Goal: Transaction & Acquisition: Purchase product/service

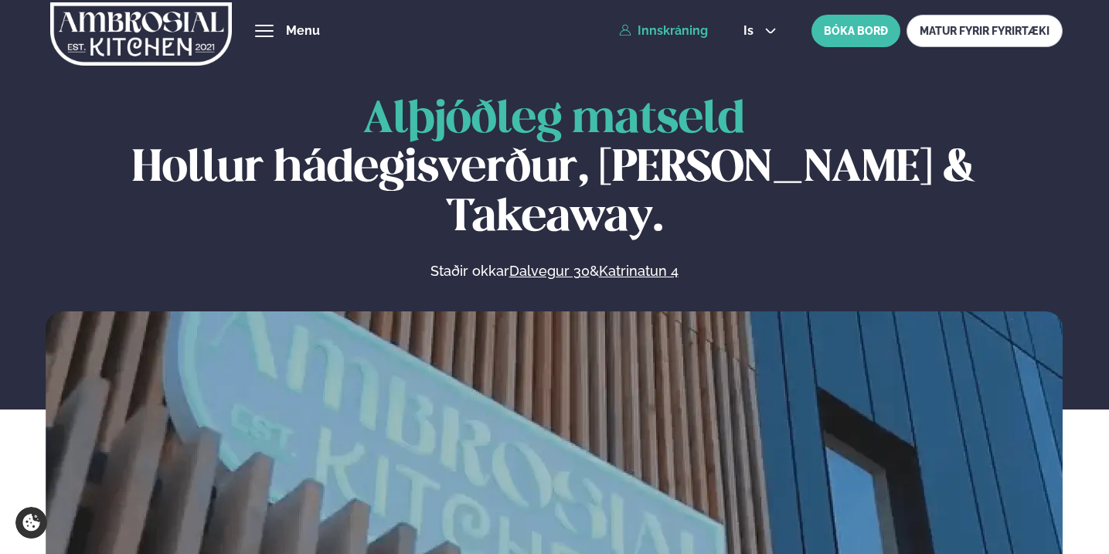
click at [693, 28] on link "Innskráning" at bounding box center [663, 31] width 89 height 14
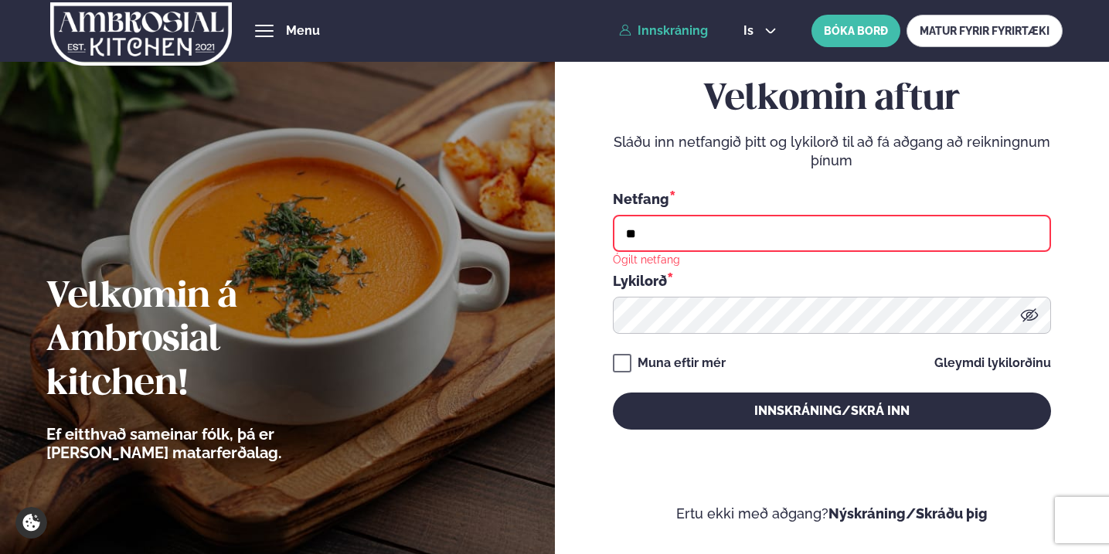
type input "**********"
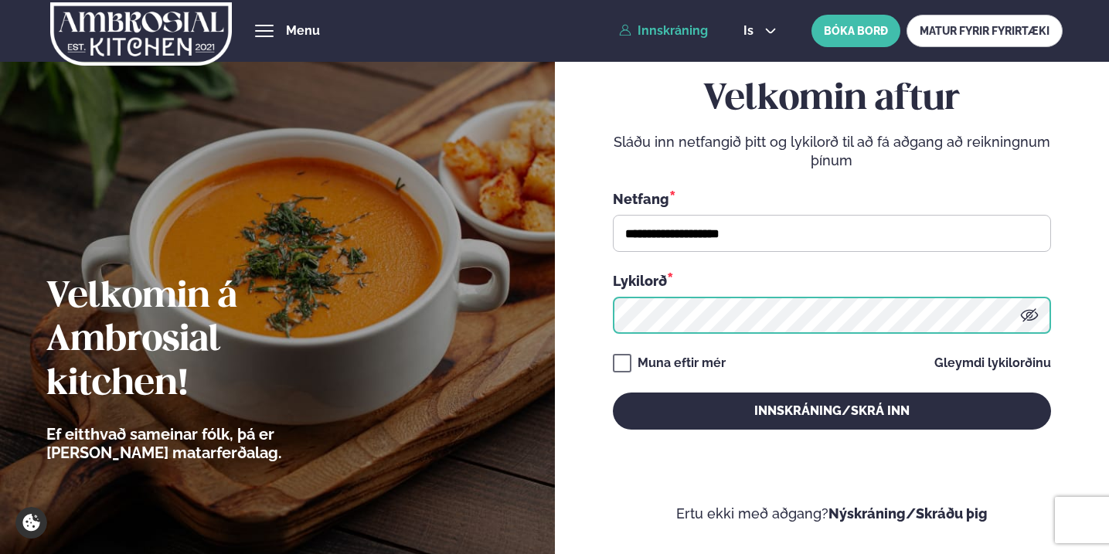
click at [832, 411] on button "Innskráning/Skrá inn" at bounding box center [832, 411] width 438 height 37
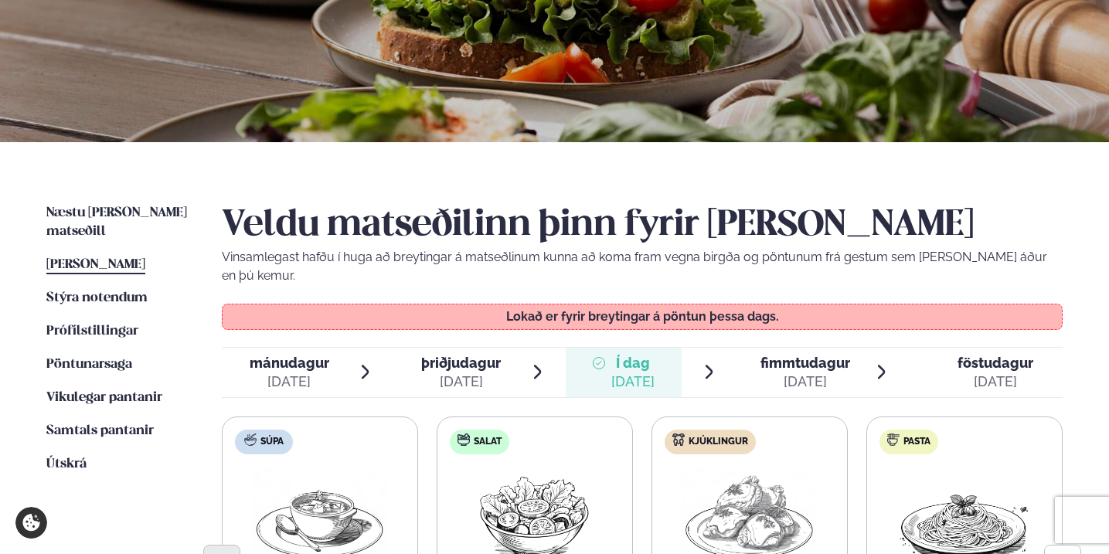
scroll to position [201, 0]
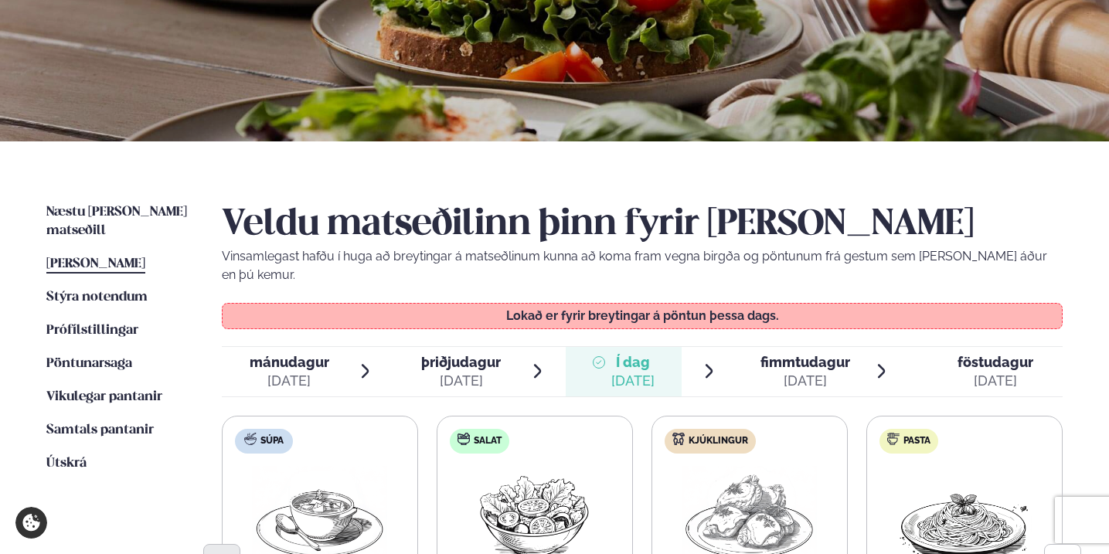
click at [794, 372] on div "[DATE]" at bounding box center [806, 381] width 90 height 19
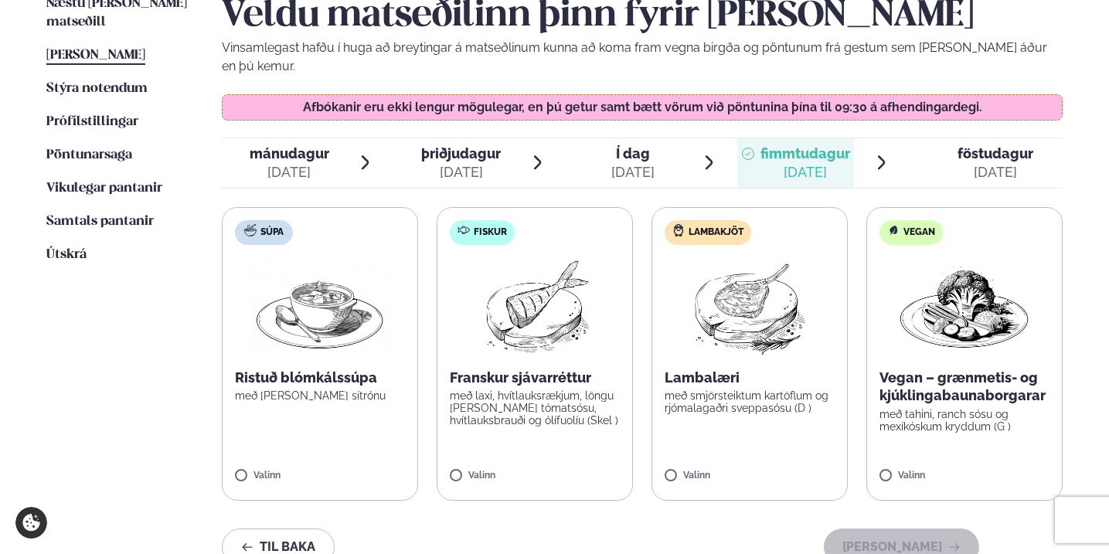
scroll to position [416, 0]
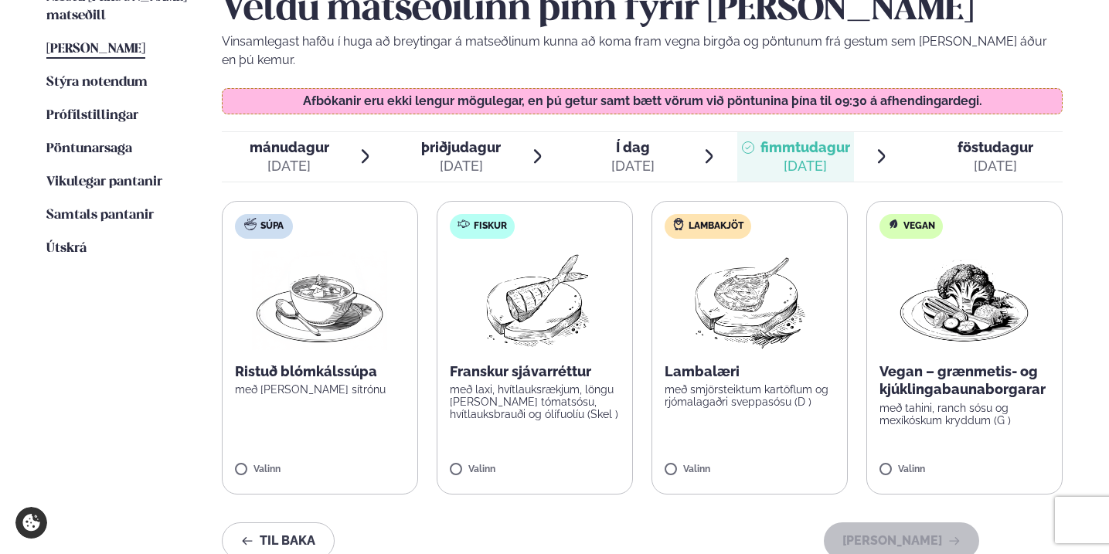
click at [475, 440] on label "Fiskur Franskur sjávarréttur með laxi, hvítlauksrækjum, löngu [PERSON_NAME] tóm…" at bounding box center [535, 348] width 196 height 294
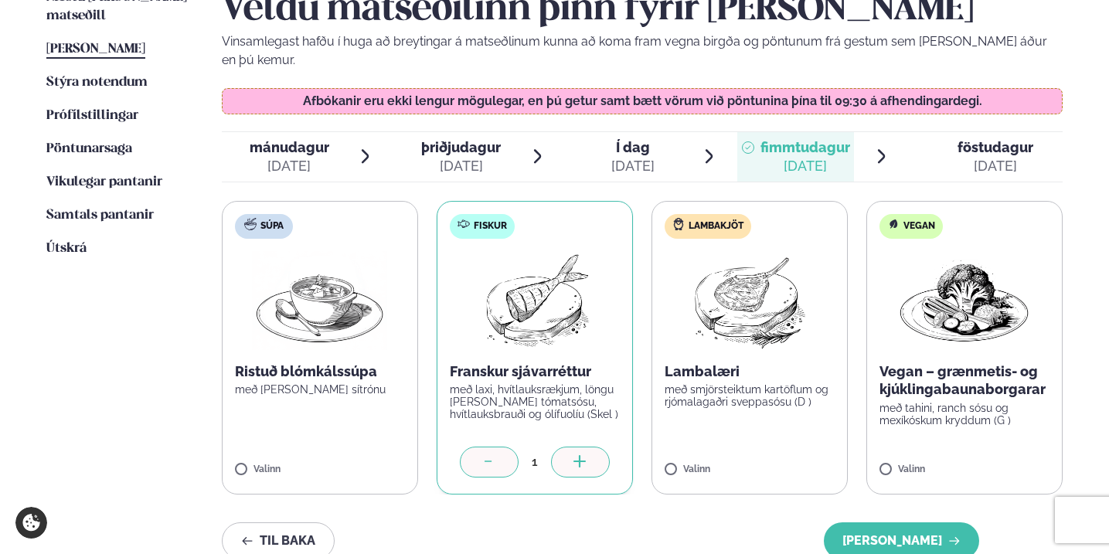
click at [566, 447] on div at bounding box center [580, 462] width 59 height 31
click at [796, 455] on icon at bounding box center [795, 461] width 2 height 12
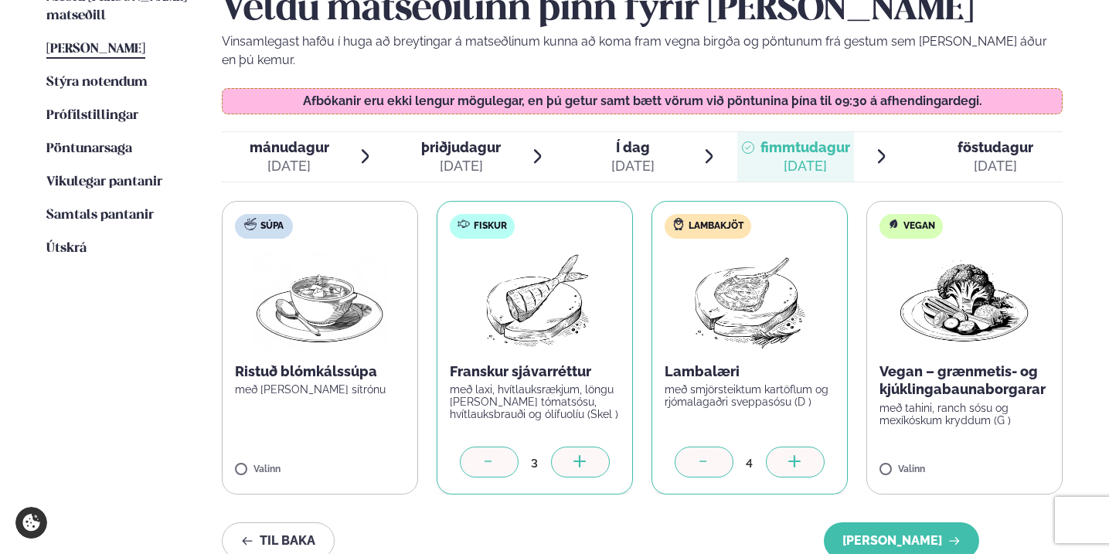
click at [796, 455] on icon at bounding box center [795, 461] width 2 height 12
click at [904, 465] on div "Valinn" at bounding box center [965, 473] width 170 height 17
click at [1012, 460] on icon at bounding box center [1010, 461] width 12 height 2
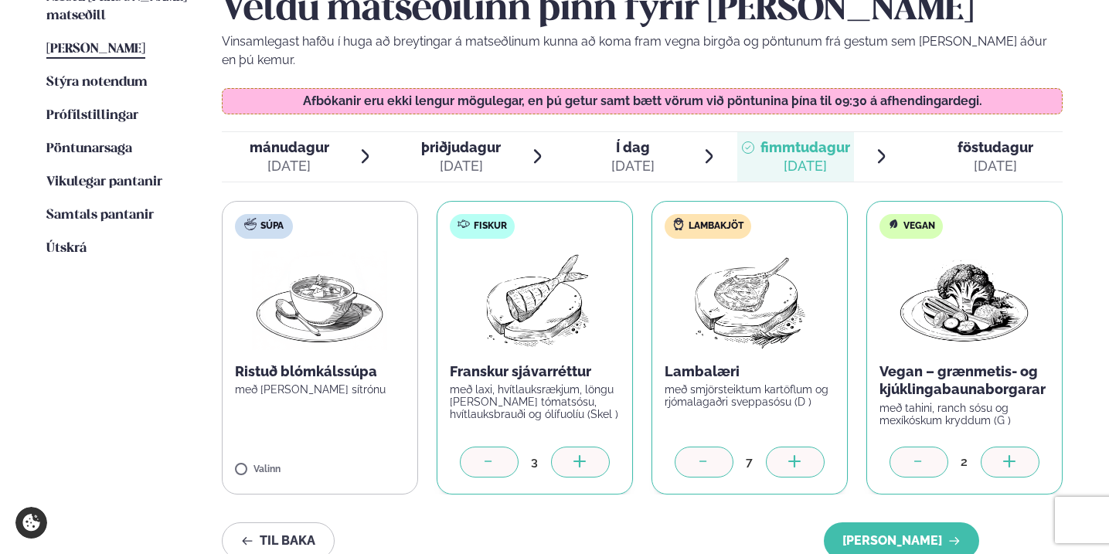
click at [1012, 460] on icon at bounding box center [1010, 461] width 12 height 2
click at [906, 523] on button "[PERSON_NAME]" at bounding box center [901, 541] width 155 height 37
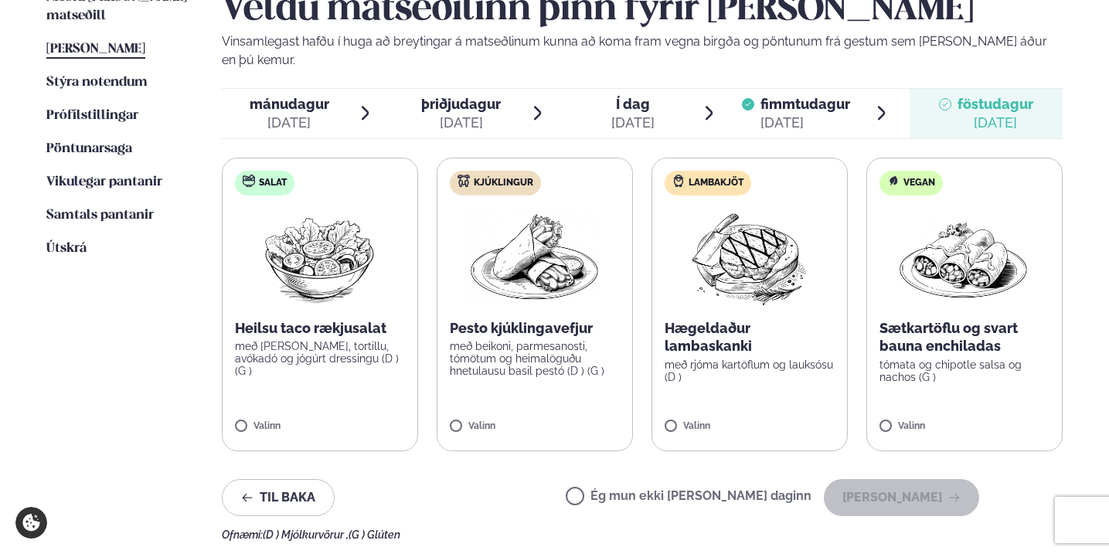
click at [803, 96] on span "fimmtudagur" at bounding box center [806, 104] width 90 height 16
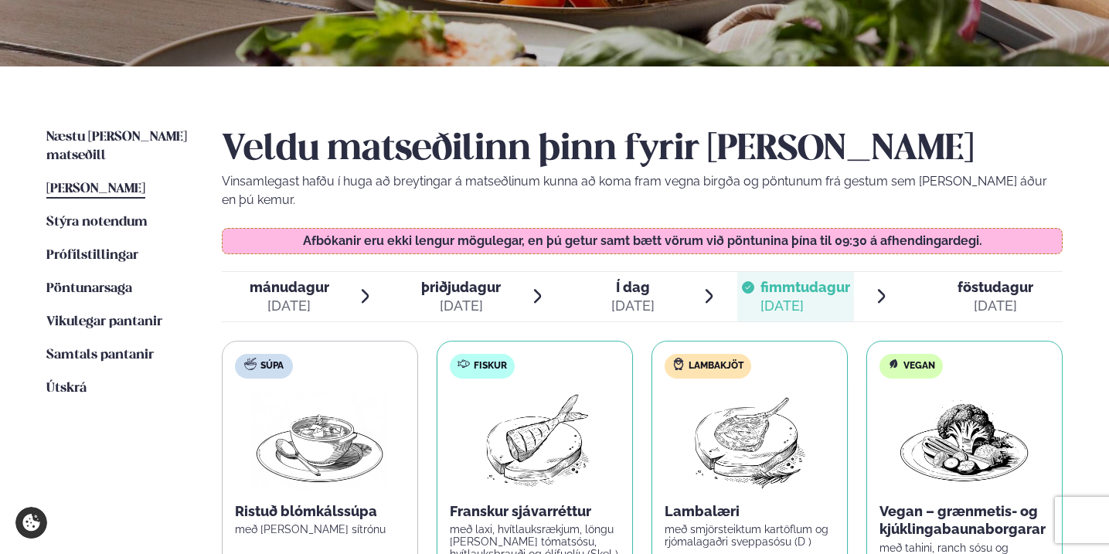
scroll to position [281, 0]
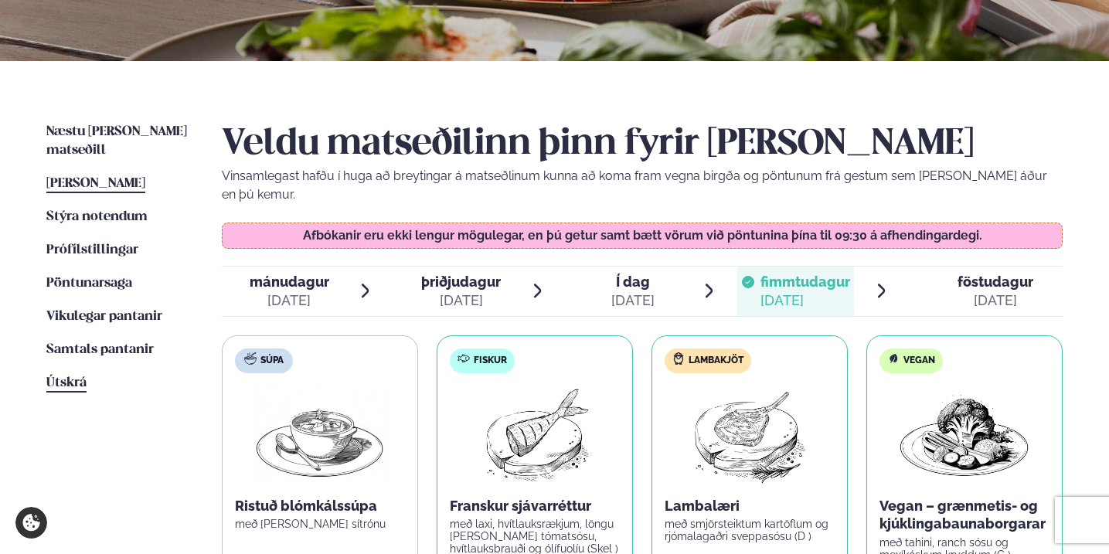
click at [49, 377] on span "Útskrá" at bounding box center [66, 383] width 40 height 13
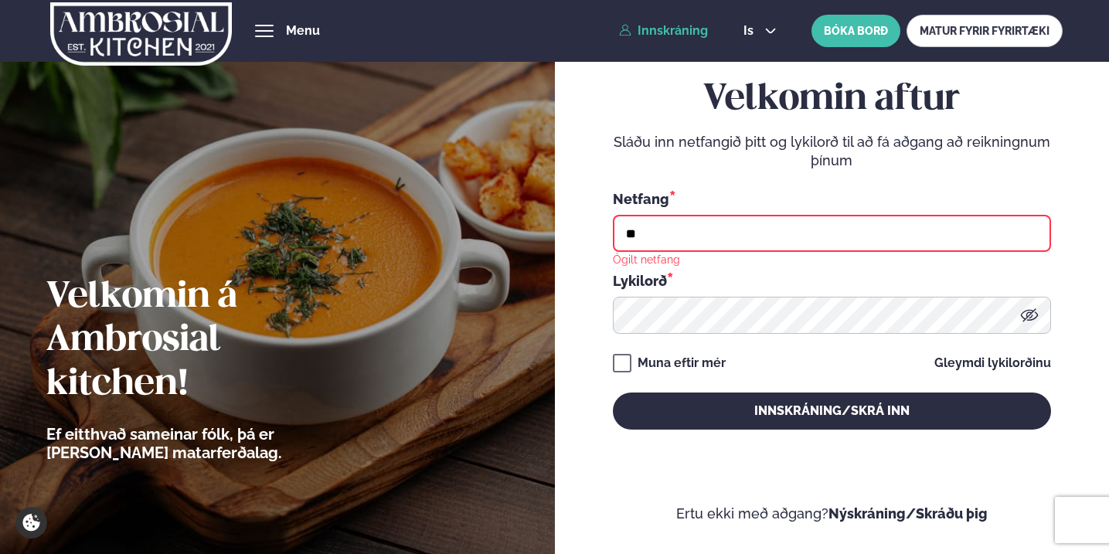
type input "**********"
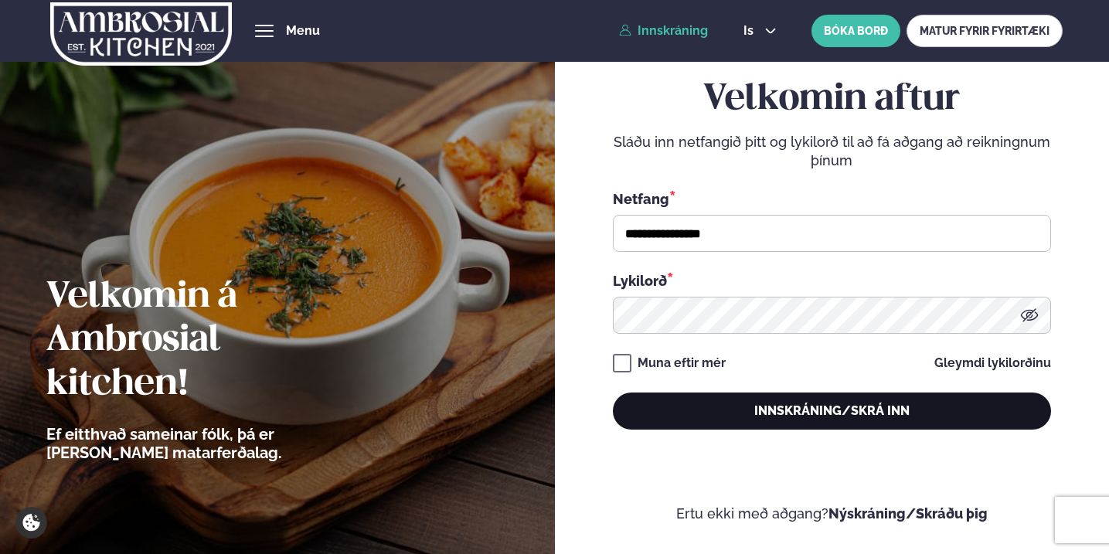
click at [738, 407] on button "Innskráning/Skrá inn" at bounding box center [832, 411] width 438 height 37
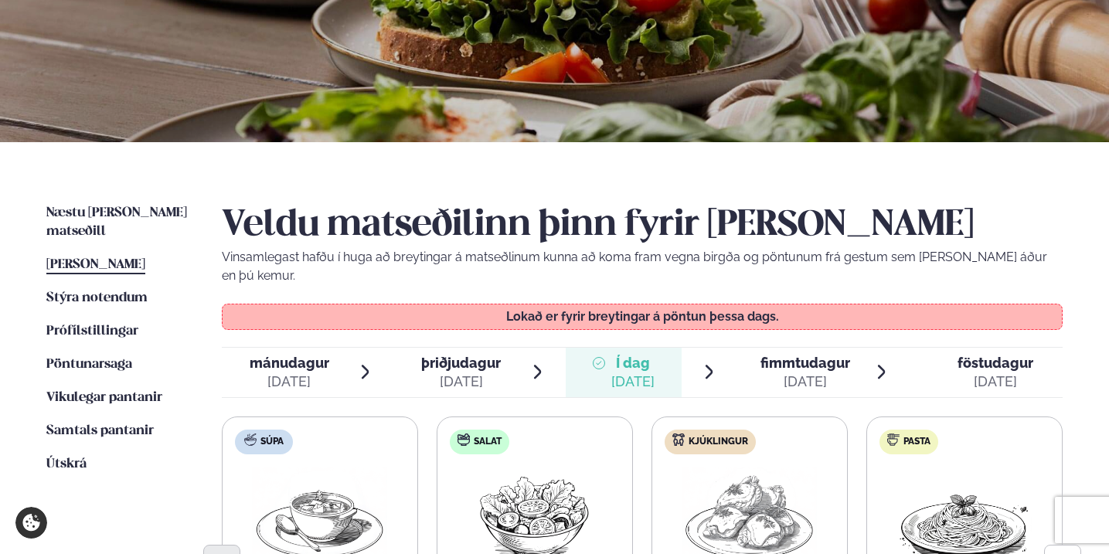
scroll to position [203, 0]
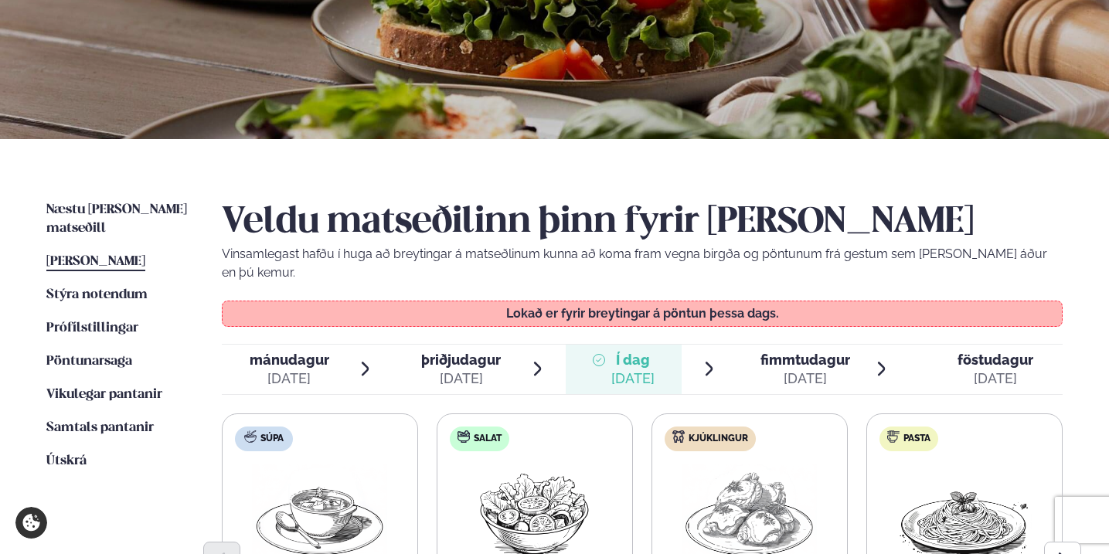
click at [811, 345] on span "fimmtudagur fim. [DATE]" at bounding box center [796, 369] width 117 height 49
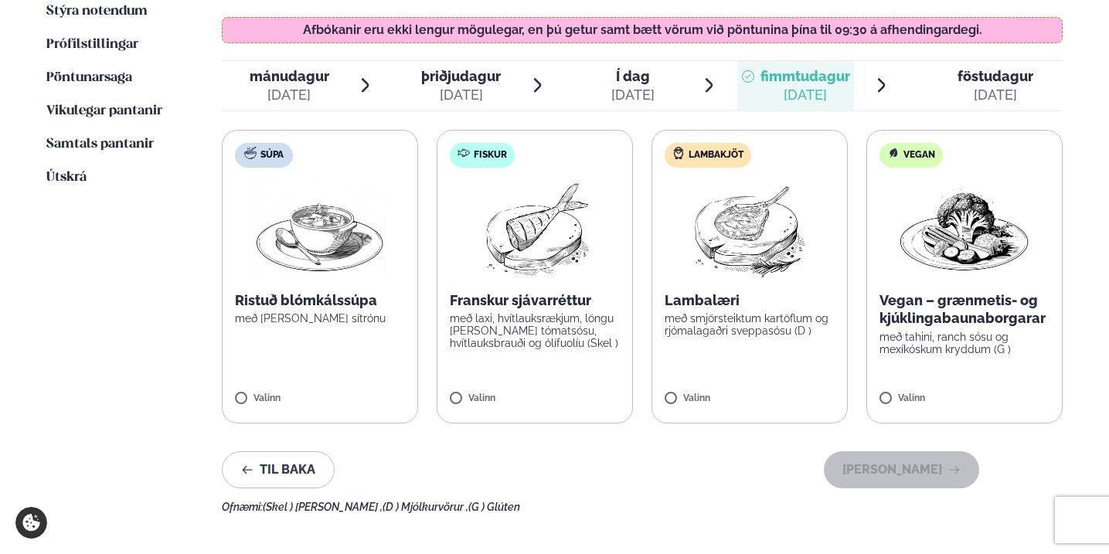
scroll to position [488, 0]
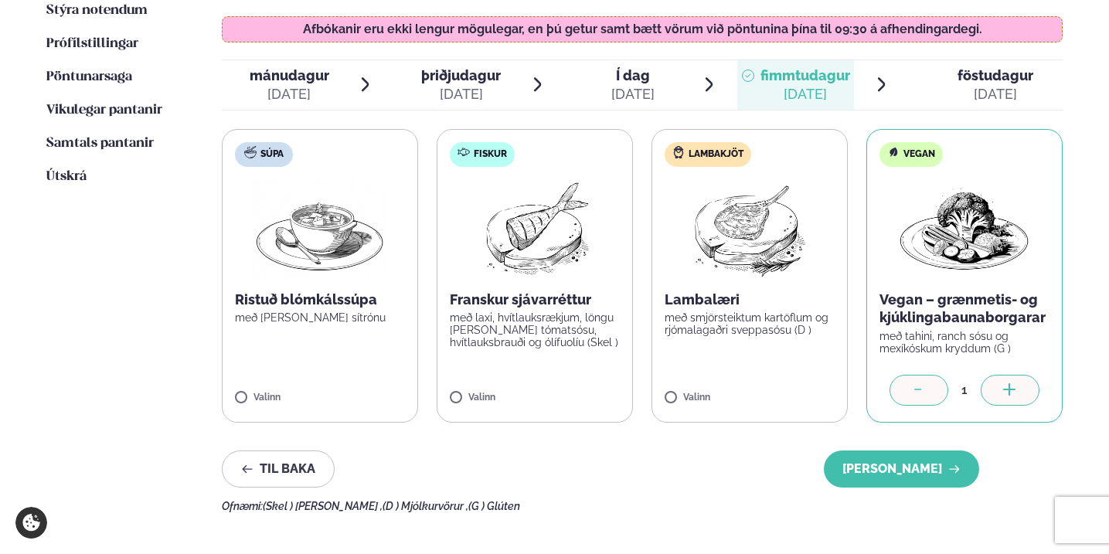
click at [1014, 383] on icon at bounding box center [1010, 390] width 15 height 15
click at [673, 368] on label "Lambakjöt Lambalæri með smjörsteiktum kartöflum og rjómalagaðri sveppasósu (D )…" at bounding box center [750, 276] width 196 height 294
click at [789, 375] on div at bounding box center [795, 390] width 59 height 31
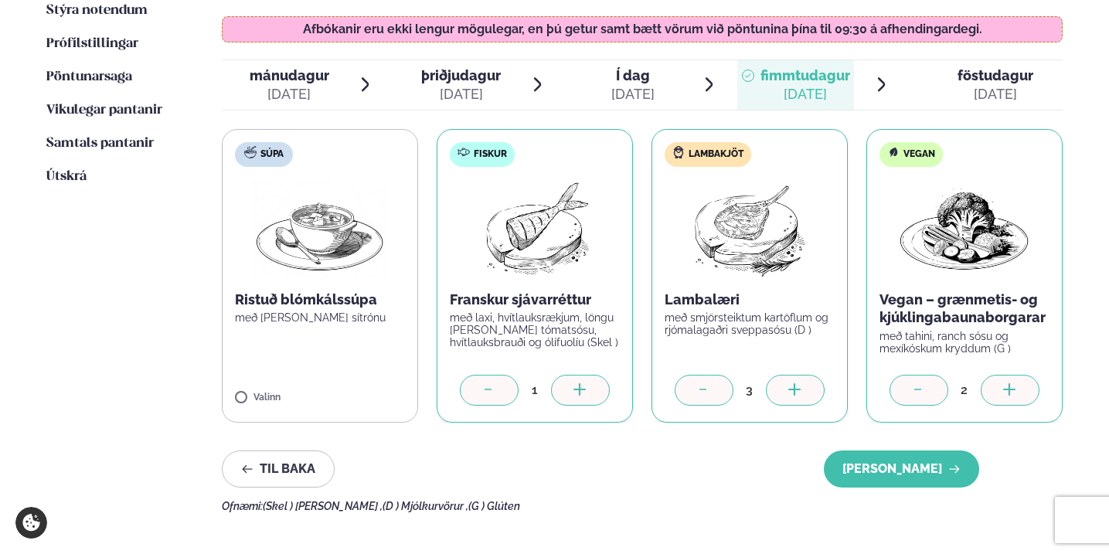
click at [575, 383] on icon at bounding box center [580, 390] width 15 height 15
click at [921, 451] on button "[PERSON_NAME]" at bounding box center [901, 469] width 155 height 37
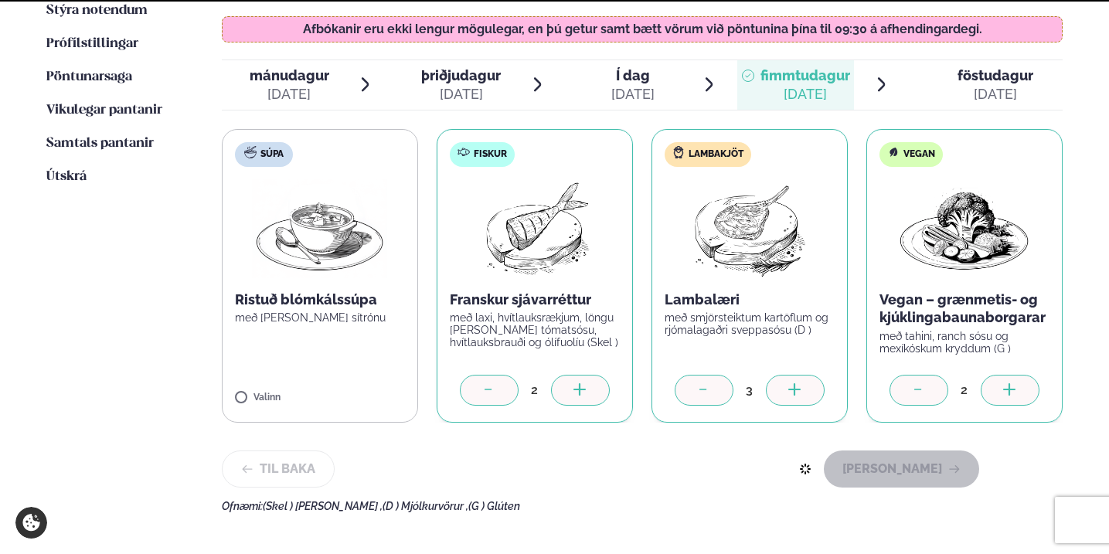
scroll to position [463, 0]
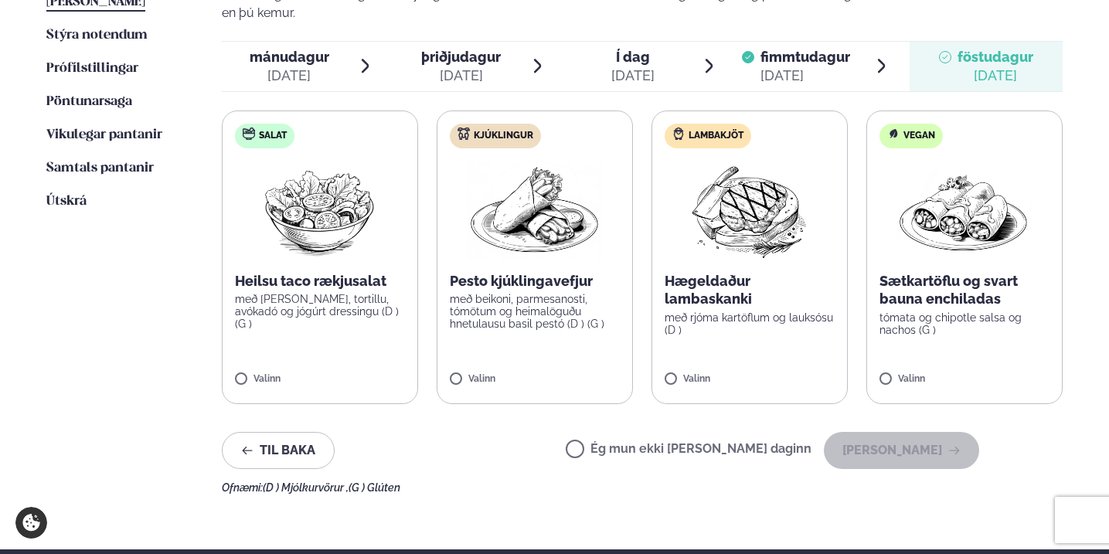
click at [795, 49] on span "fimmtudagur" at bounding box center [806, 57] width 90 height 16
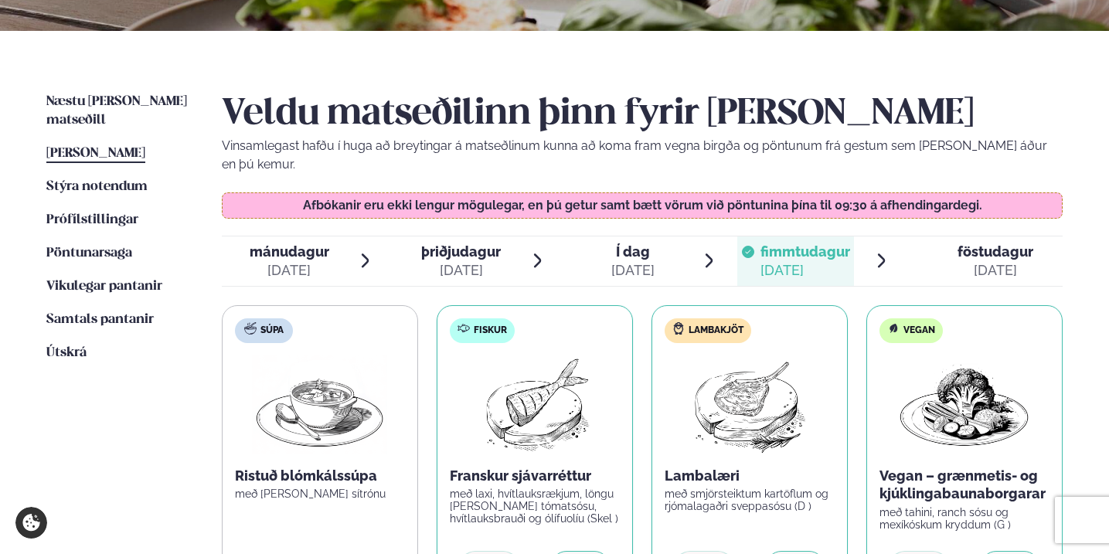
scroll to position [308, 0]
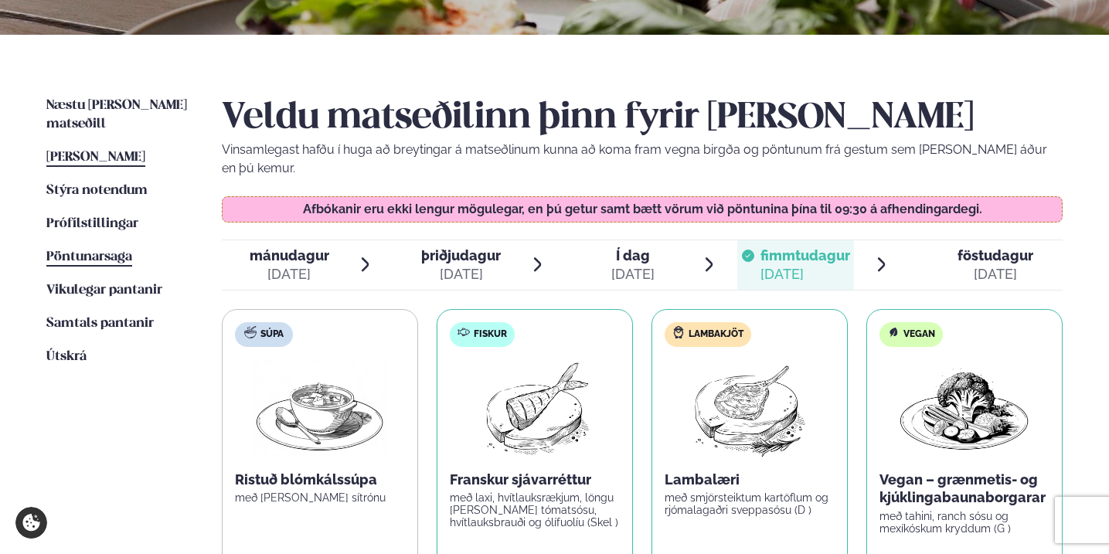
click at [87, 250] on span "Pöntunarsaga" at bounding box center [89, 256] width 86 height 13
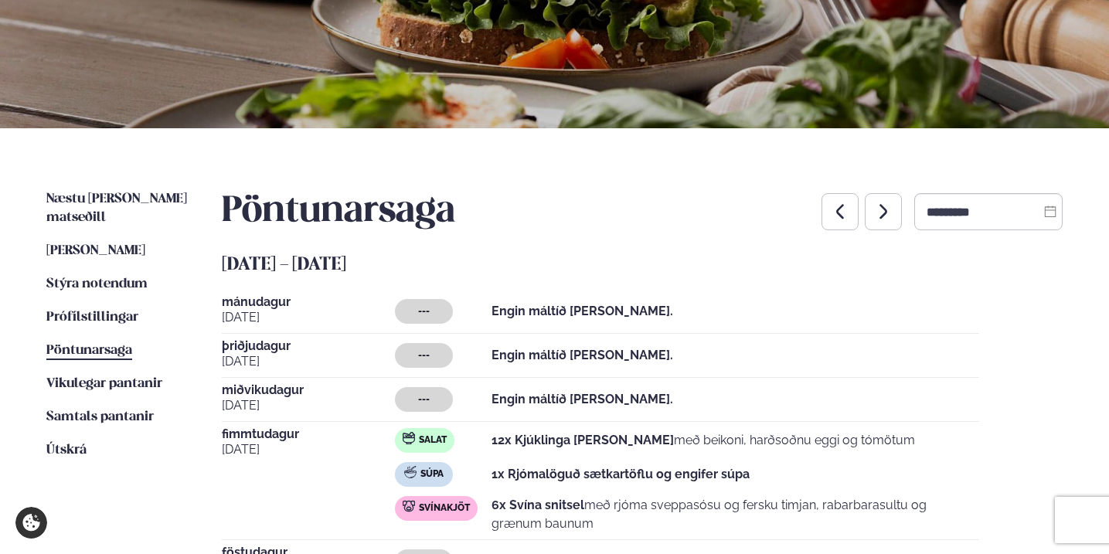
scroll to position [222, 0]
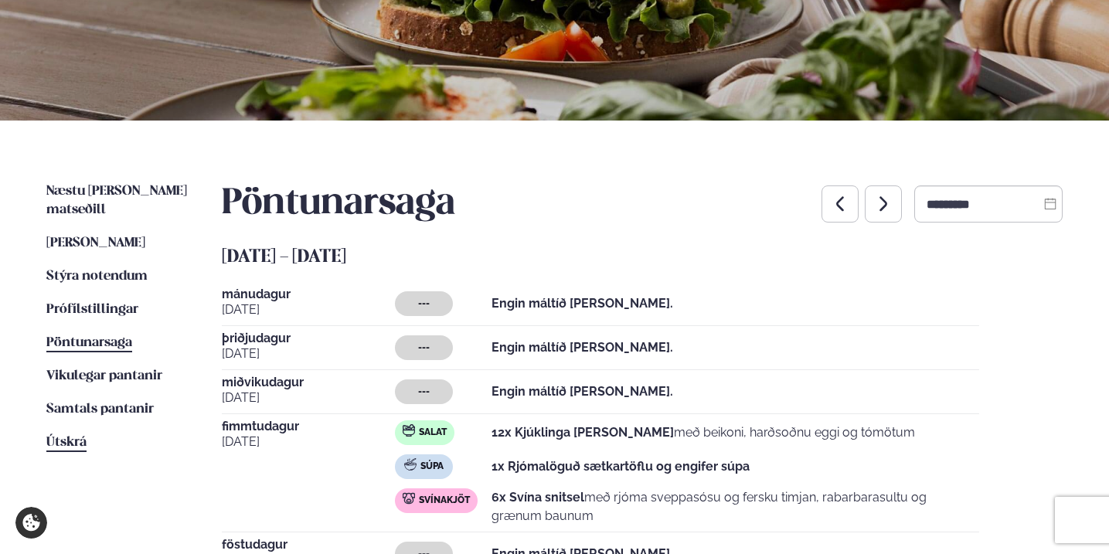
click at [70, 434] on link "Útskrá" at bounding box center [66, 443] width 40 height 19
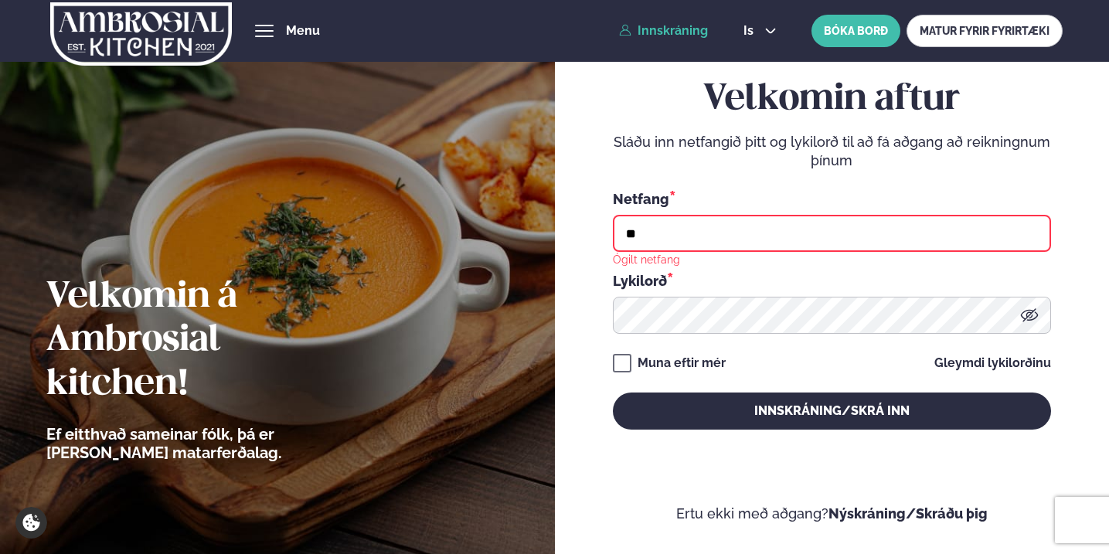
type input "**********"
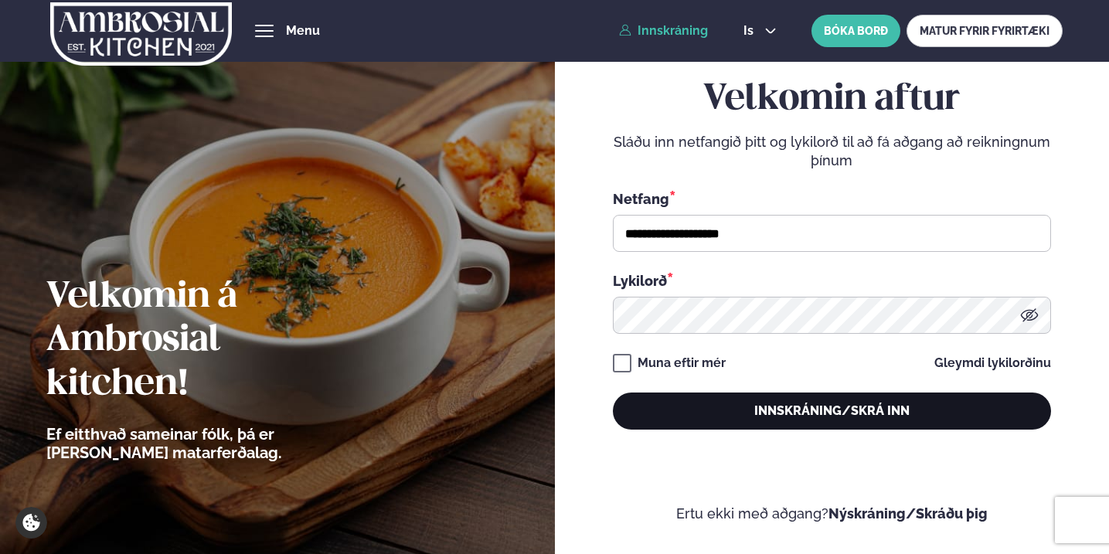
click at [700, 407] on button "Innskráning/Skrá inn" at bounding box center [832, 411] width 438 height 37
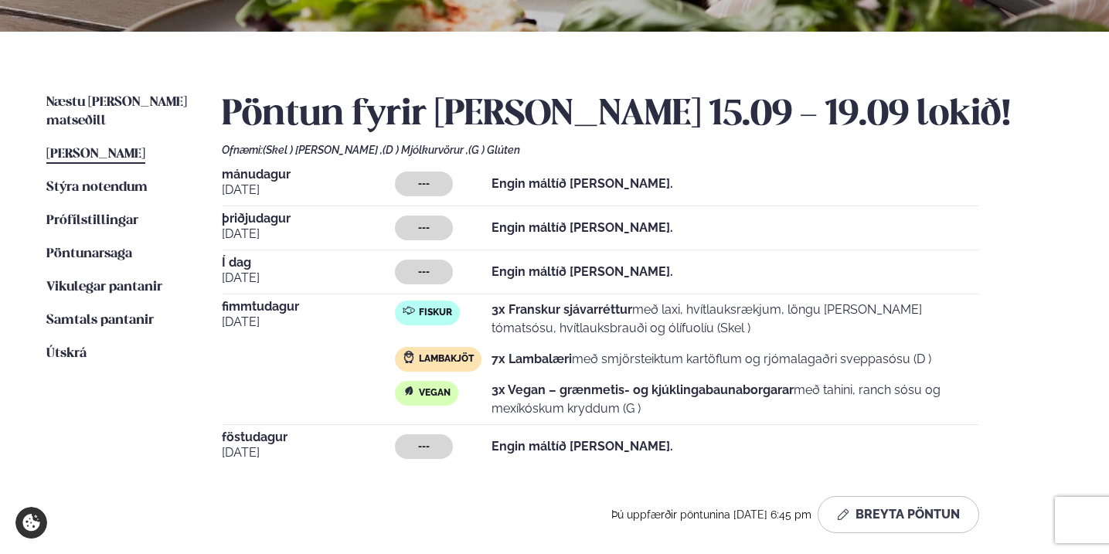
scroll to position [308, 0]
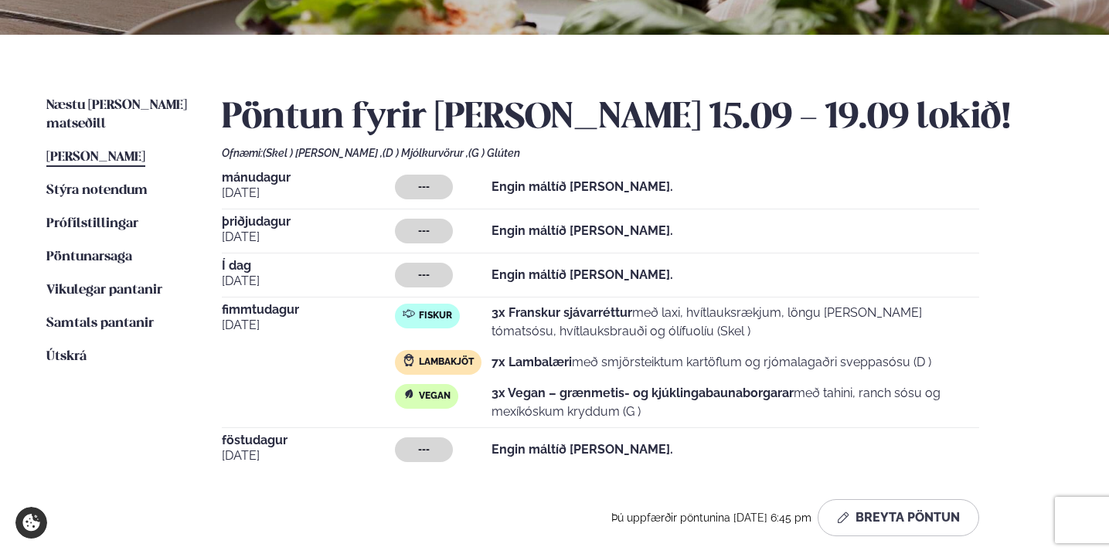
click at [60, 342] on ul "Næstu [PERSON_NAME] matseðill Næsta vika [PERSON_NAME] matseðill Þessa [PERSON_…" at bounding box center [118, 323] width 145 height 452
click at [66, 350] on span "Útskrá" at bounding box center [66, 356] width 40 height 13
